Goal: Task Accomplishment & Management: Complete application form

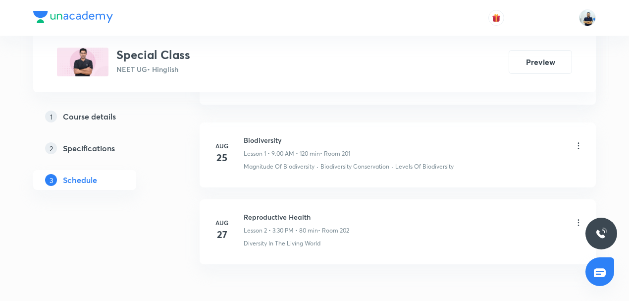
scroll to position [522, 0]
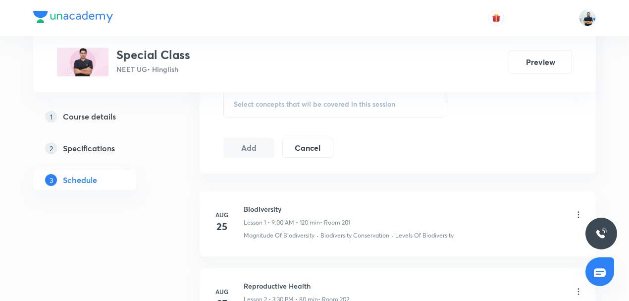
click at [254, 207] on h6 "Biodiversity" at bounding box center [297, 209] width 107 height 10
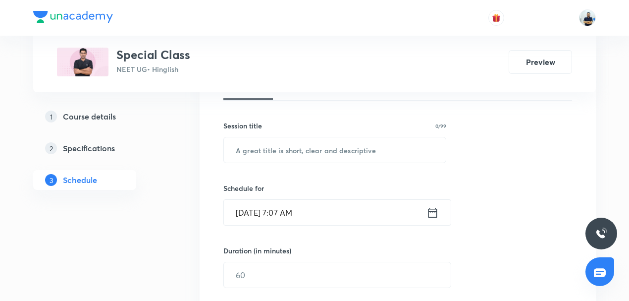
scroll to position [169, 0]
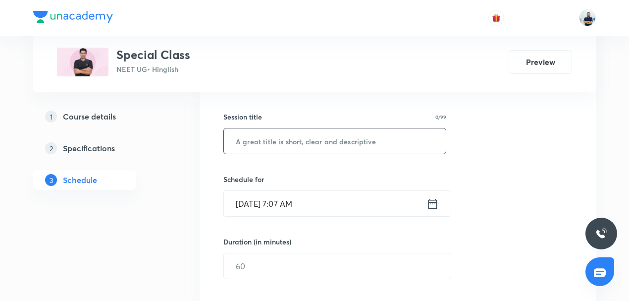
click at [295, 144] on input "text" at bounding box center [335, 140] width 222 height 25
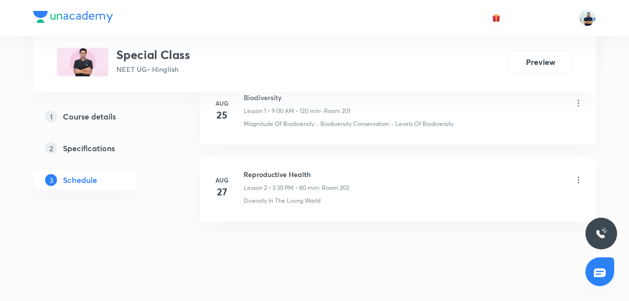
scroll to position [622, 0]
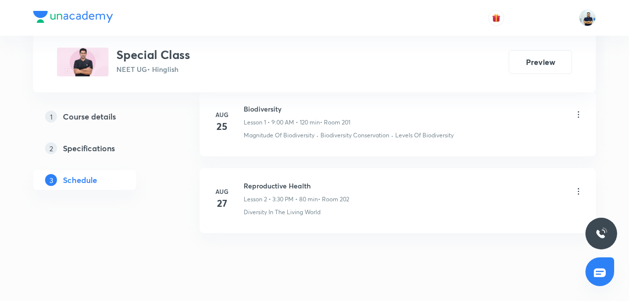
click at [267, 105] on h6 "Biodiversity" at bounding box center [297, 109] width 107 height 10
copy h6 "Biodiversity"
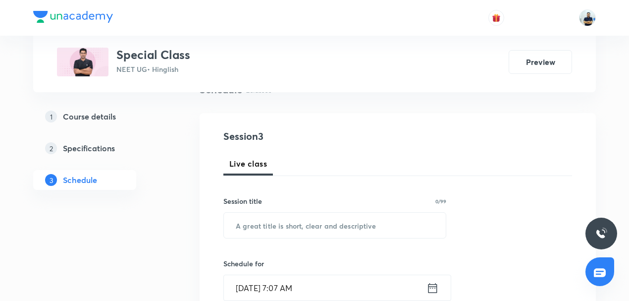
scroll to position [92, 0]
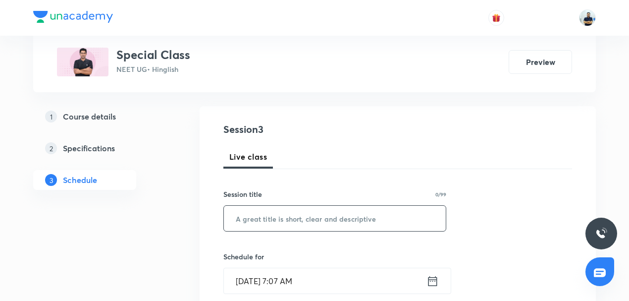
click at [269, 215] on input "text" at bounding box center [335, 218] width 222 height 25
paste input "Biodiversity"
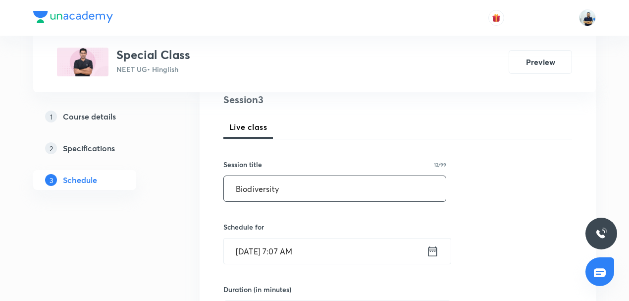
scroll to position [131, 0]
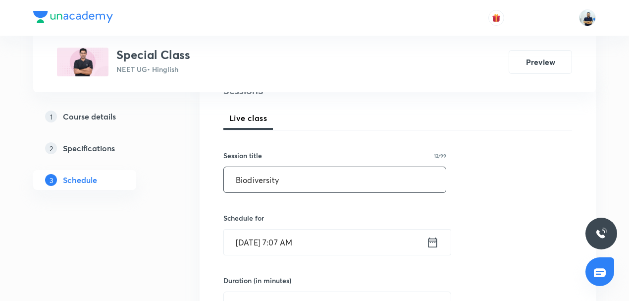
type input "Biodiversity"
click at [272, 244] on input "[DATE] 7:07 AM" at bounding box center [325, 241] width 203 height 25
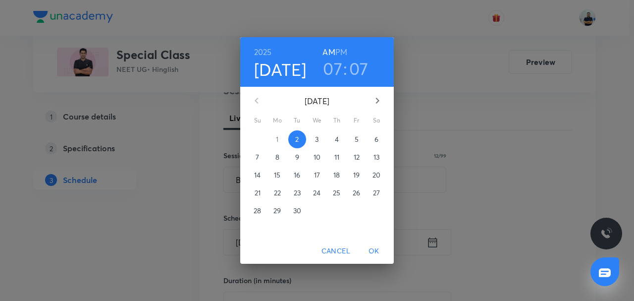
click at [327, 70] on h3 "07" at bounding box center [332, 68] width 19 height 21
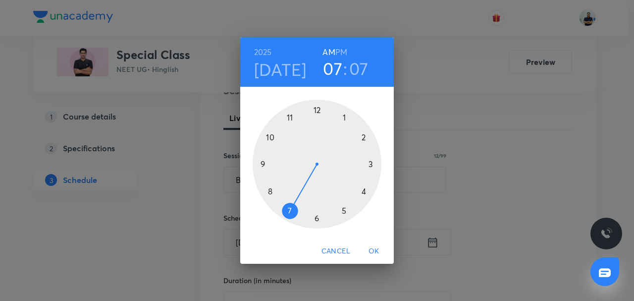
click at [256, 162] on div at bounding box center [317, 164] width 129 height 129
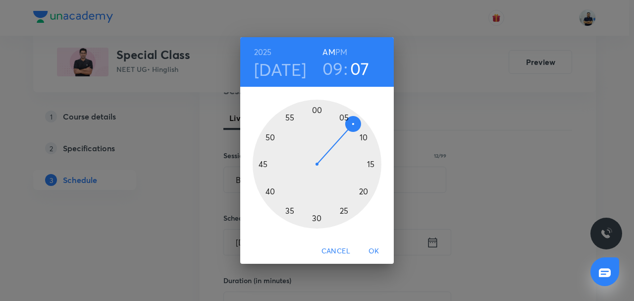
click at [357, 64] on h3 "07" at bounding box center [359, 68] width 19 height 21
click at [320, 108] on div at bounding box center [317, 164] width 129 height 129
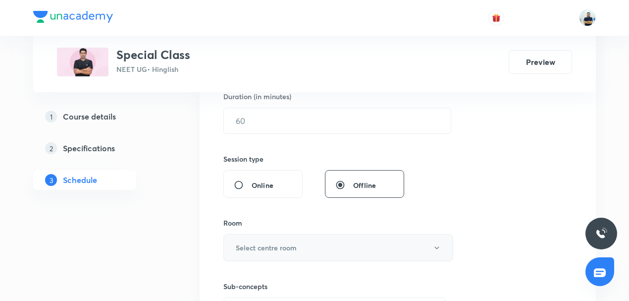
scroll to position [300, 0]
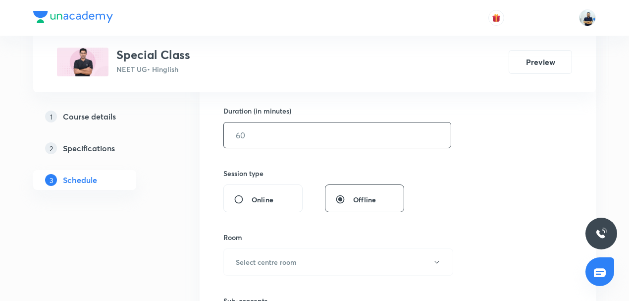
click at [271, 138] on input "text" at bounding box center [337, 134] width 227 height 25
type input "120"
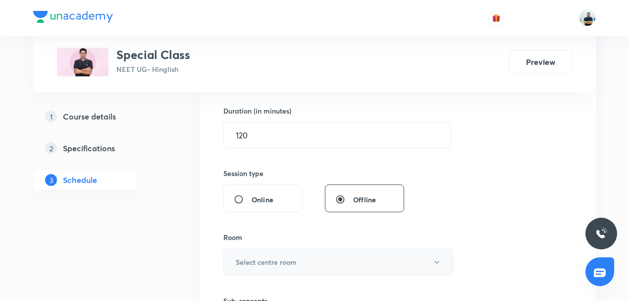
click at [267, 252] on button "Select centre room" at bounding box center [338, 261] width 230 height 27
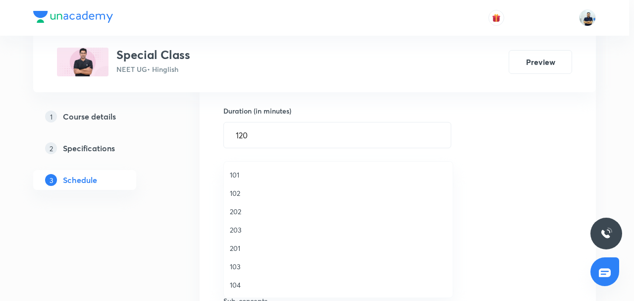
click at [240, 264] on span "103" at bounding box center [338, 266] width 217 height 10
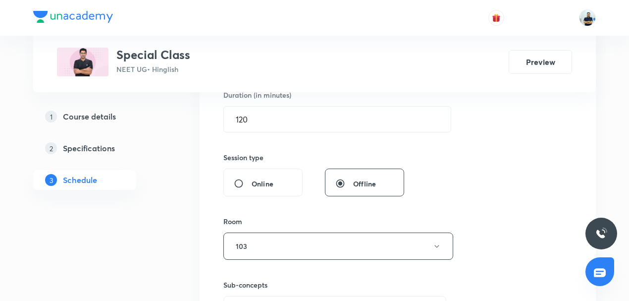
scroll to position [455, 0]
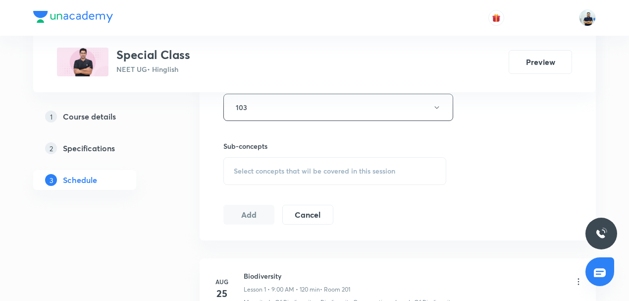
click at [277, 172] on span "Select concepts that wil be covered in this session" at bounding box center [315, 171] width 162 height 8
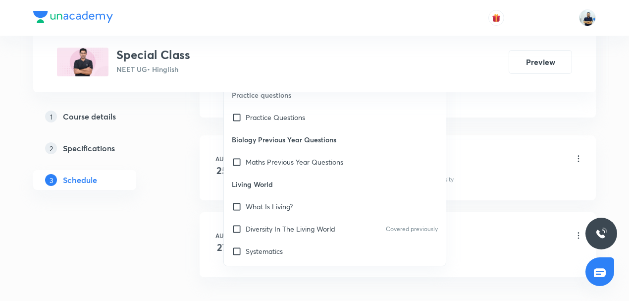
scroll to position [54, 0]
click at [255, 196] on div "What Is Living?" at bounding box center [335, 206] width 222 height 22
checkbox input "true"
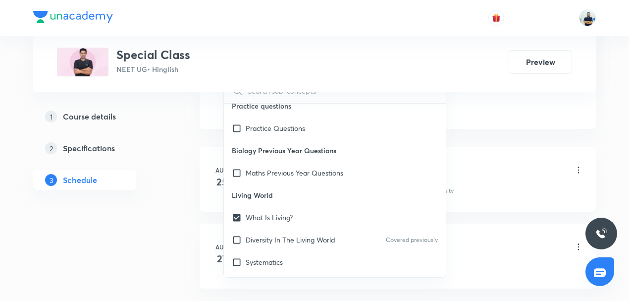
click at [484, 166] on div "Biodiversity Lesson 1 • 9:00 AM • 120 min • Room 201" at bounding box center [414, 170] width 340 height 23
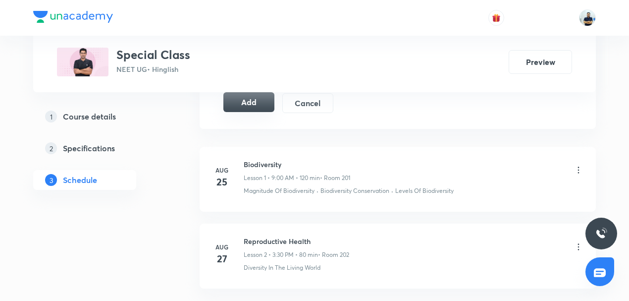
click at [235, 99] on button "Add" at bounding box center [248, 102] width 51 height 20
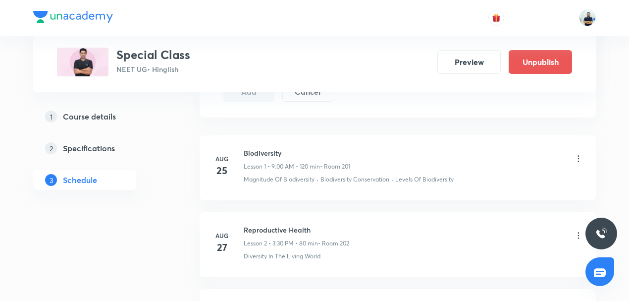
scroll to position [721, 0]
